Goal: Information Seeking & Learning: Learn about a topic

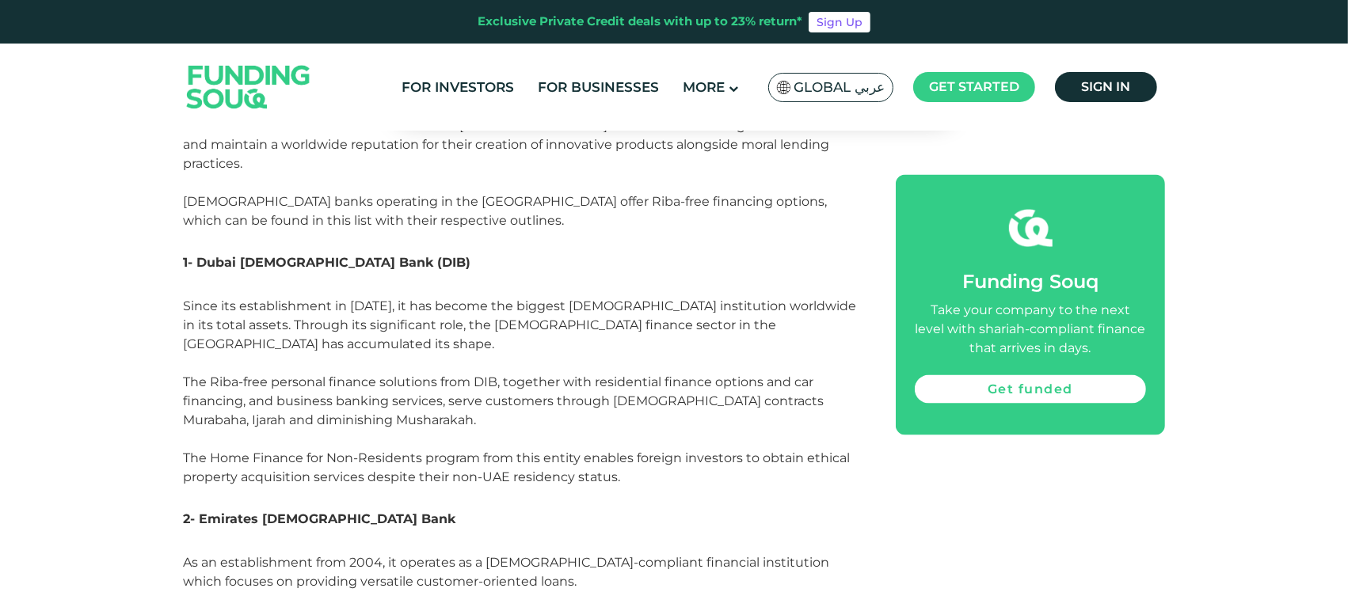
scroll to position [2613, 0]
click at [242, 257] on span "1- Dubai [DEMOGRAPHIC_DATA] Bank (DIB)" at bounding box center [327, 264] width 288 height 15
drag, startPoint x: 195, startPoint y: 222, endPoint x: 366, endPoint y: 225, distance: 171.1
click at [366, 251] on h3 "1- Dubai [DEMOGRAPHIC_DATA] Bank (DIB)" at bounding box center [521, 275] width 677 height 48
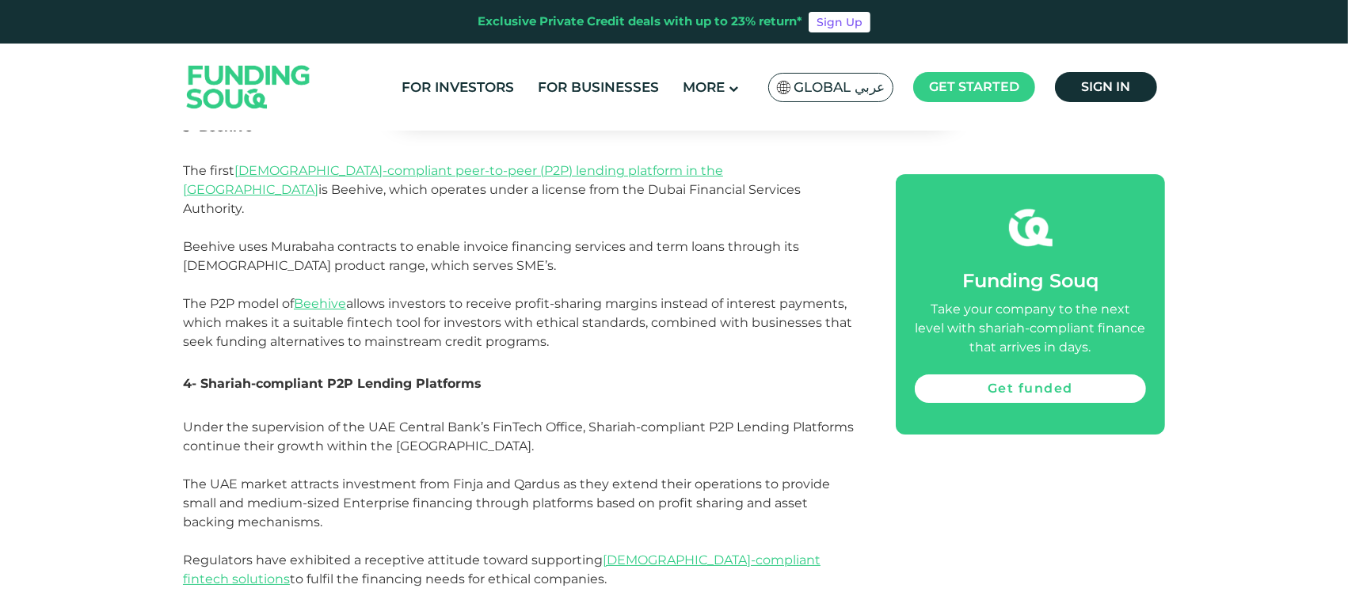
scroll to position [5253, 0]
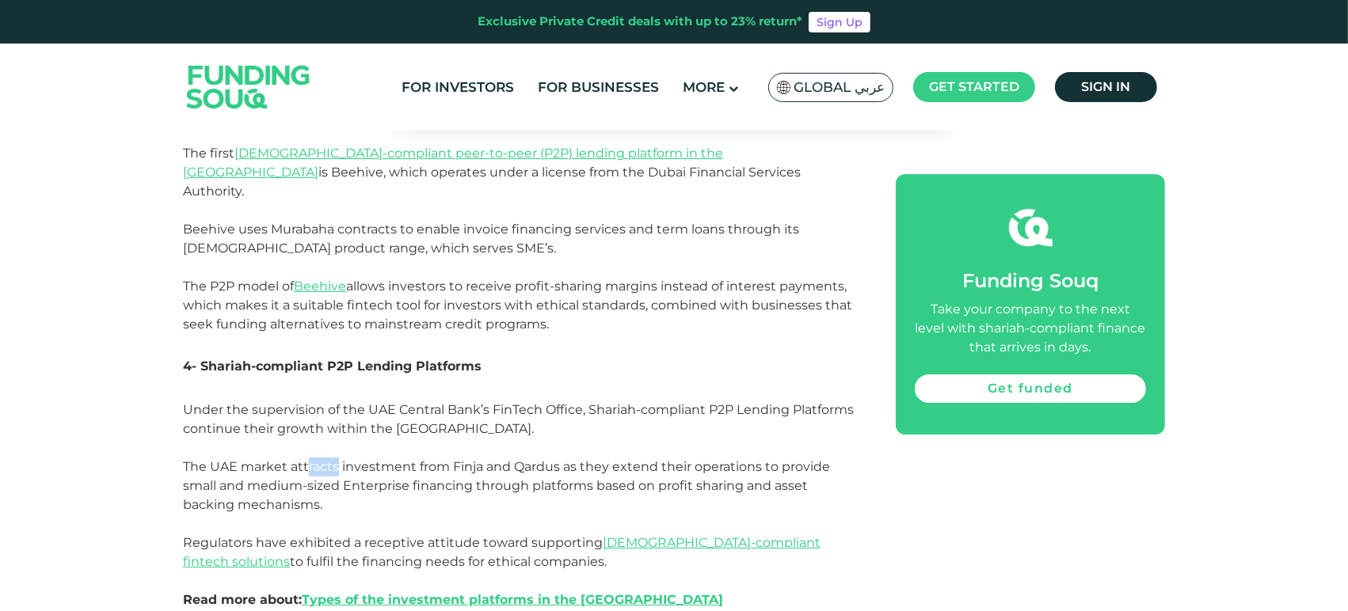
drag, startPoint x: 306, startPoint y: 357, endPoint x: 339, endPoint y: 353, distance: 33.5
click at [339, 402] on span "Under the supervision of the UAE Central Bank’s FinTech Office, Shariah-complia…" at bounding box center [518, 504] width 671 height 205
drag, startPoint x: 245, startPoint y: 379, endPoint x: 280, endPoint y: 379, distance: 35.6
click at [280, 401] on p "Under the supervision of the UAE Central Bank’s FinTech Office, Shariah-complia…" at bounding box center [521, 515] width 677 height 228
drag, startPoint x: 243, startPoint y: 426, endPoint x: 467, endPoint y: 431, distance: 224.2
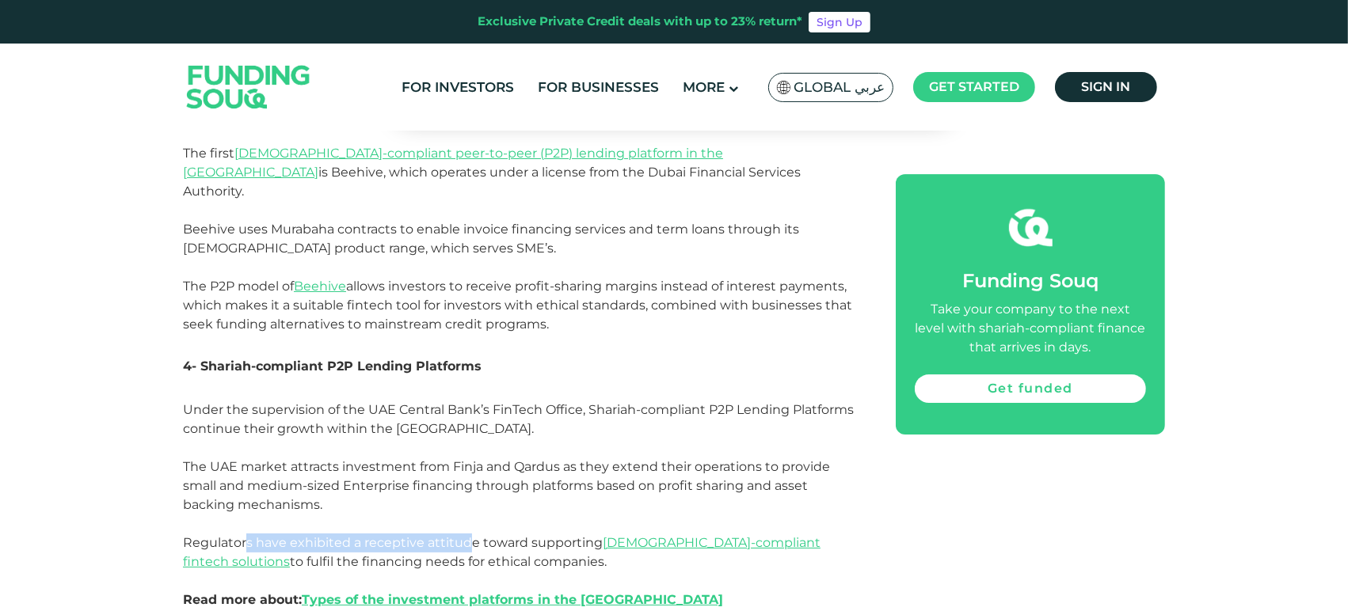
click at [467, 431] on span "Under the supervision of the UAE Central Bank’s FinTech Office, Shariah-complia…" at bounding box center [518, 504] width 671 height 205
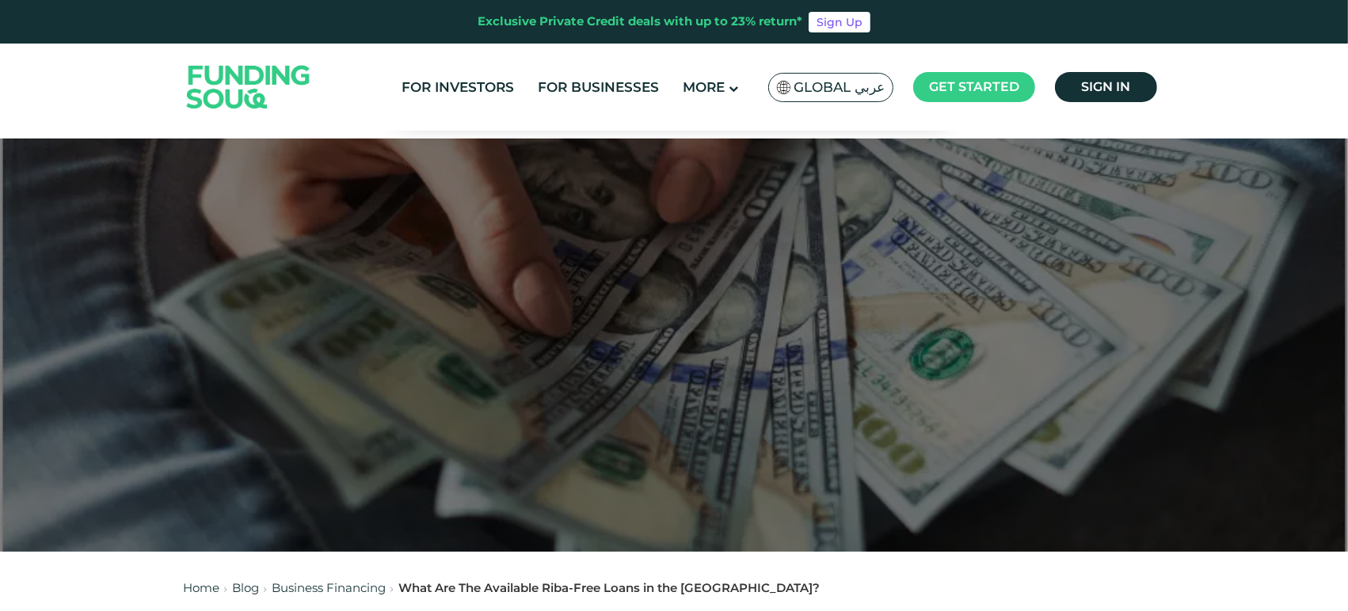
scroll to position [0, 0]
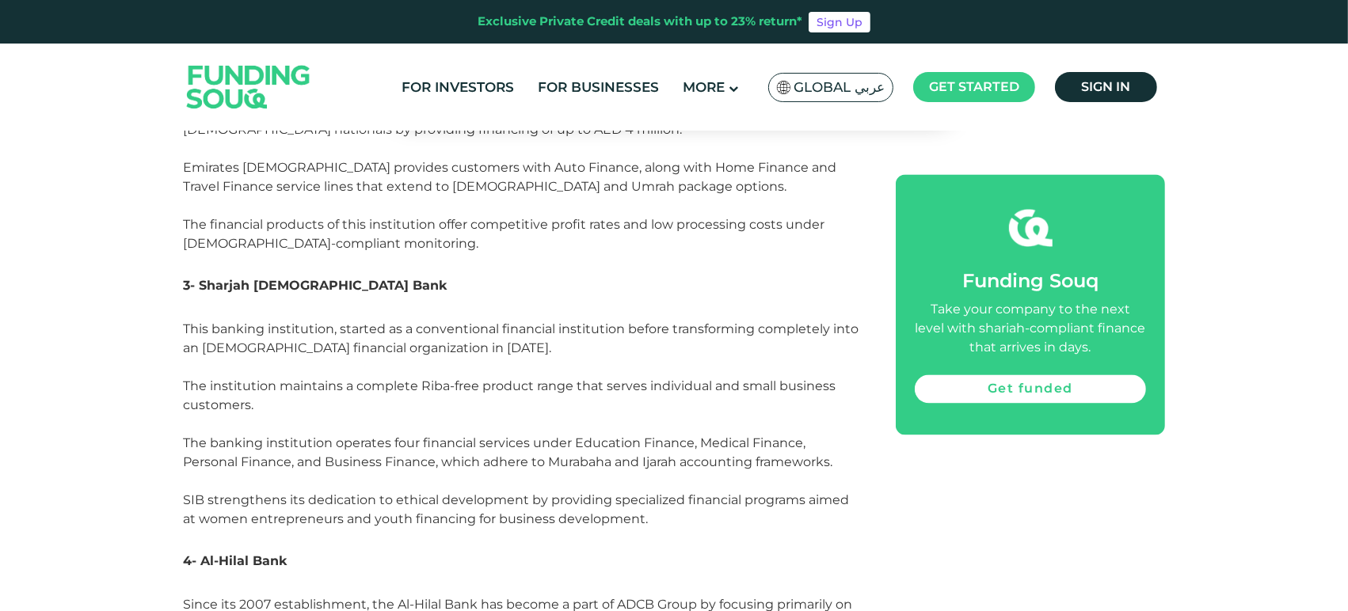
scroll to position [3141, 0]
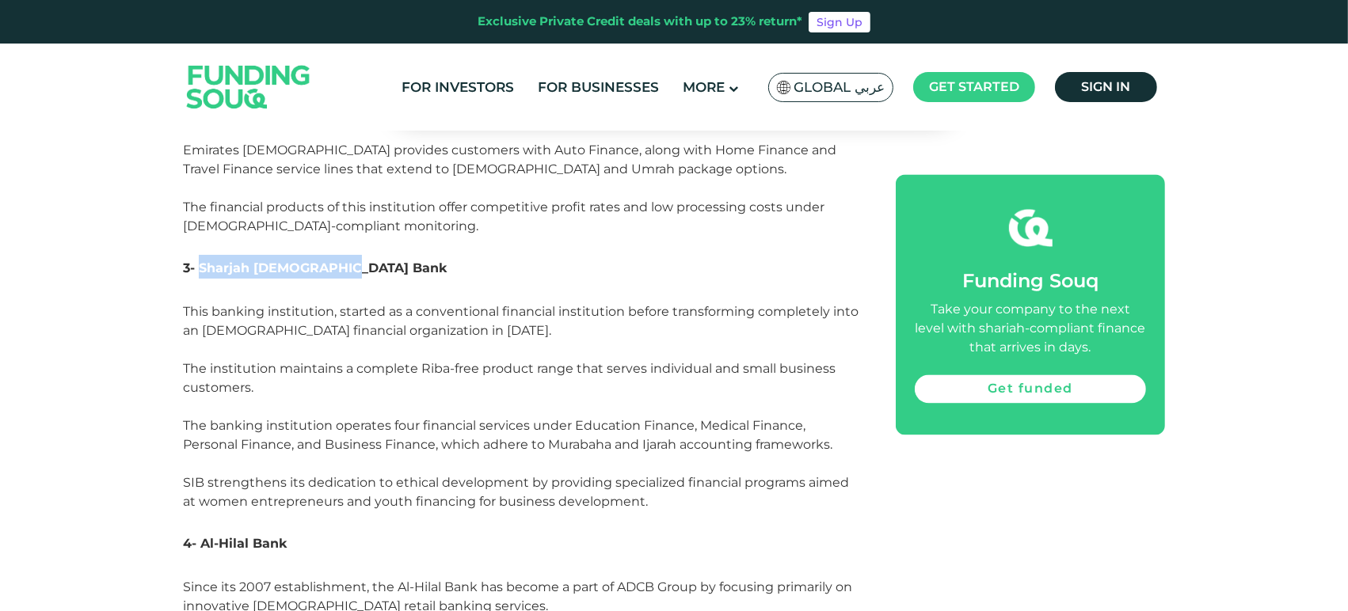
drag, startPoint x: 197, startPoint y: 207, endPoint x: 373, endPoint y: 214, distance: 176.0
click at [373, 255] on h3 "3- Sharjah [DEMOGRAPHIC_DATA] Bank" at bounding box center [521, 279] width 677 height 48
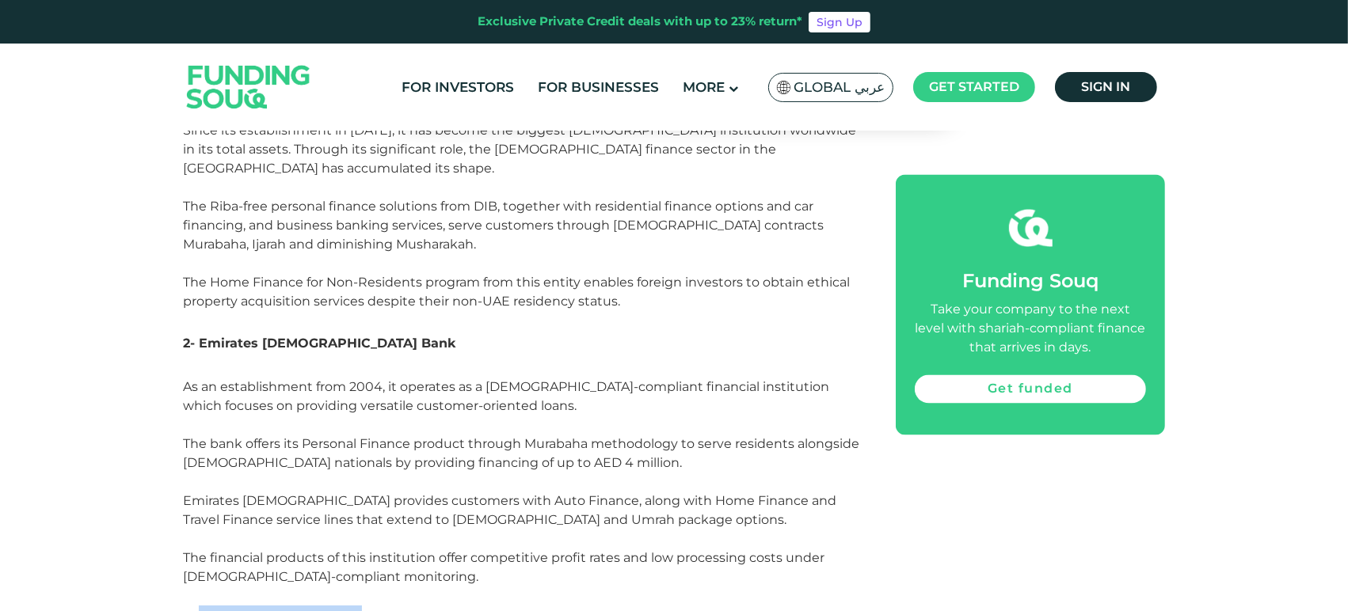
scroll to position [2789, 0]
